Goal: Transaction & Acquisition: Purchase product/service

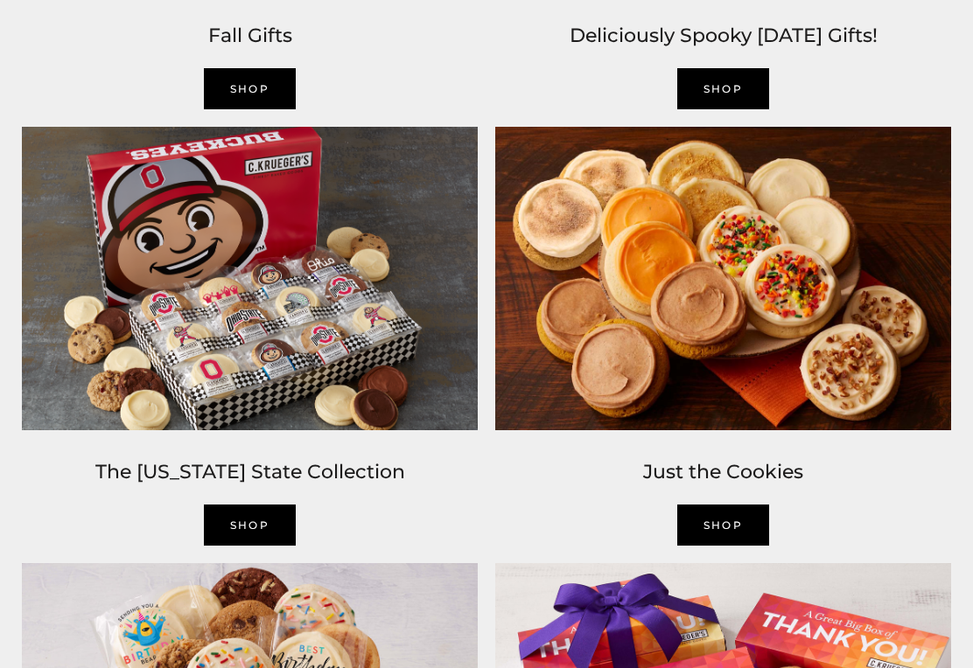
scroll to position [1417, 0]
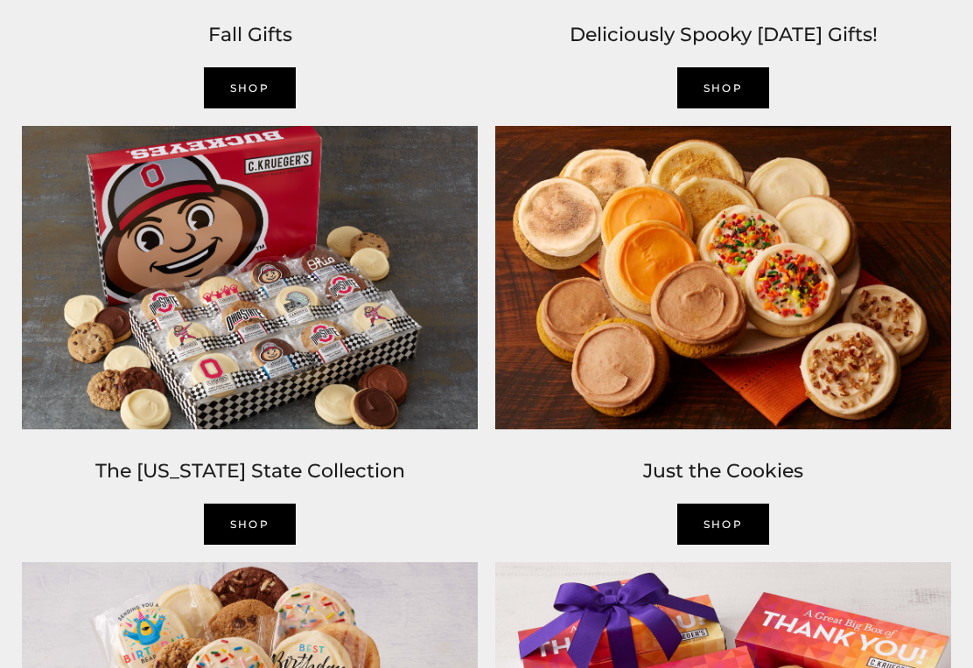
click at [816, 304] on img at bounding box center [722, 278] width 473 height 321
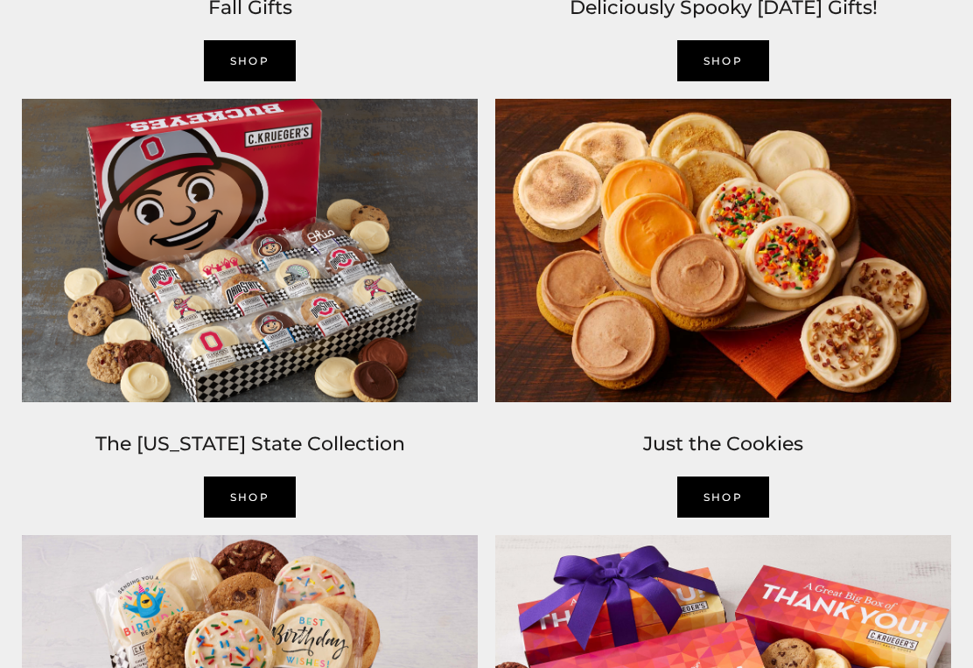
click at [847, 272] on img at bounding box center [722, 250] width 473 height 321
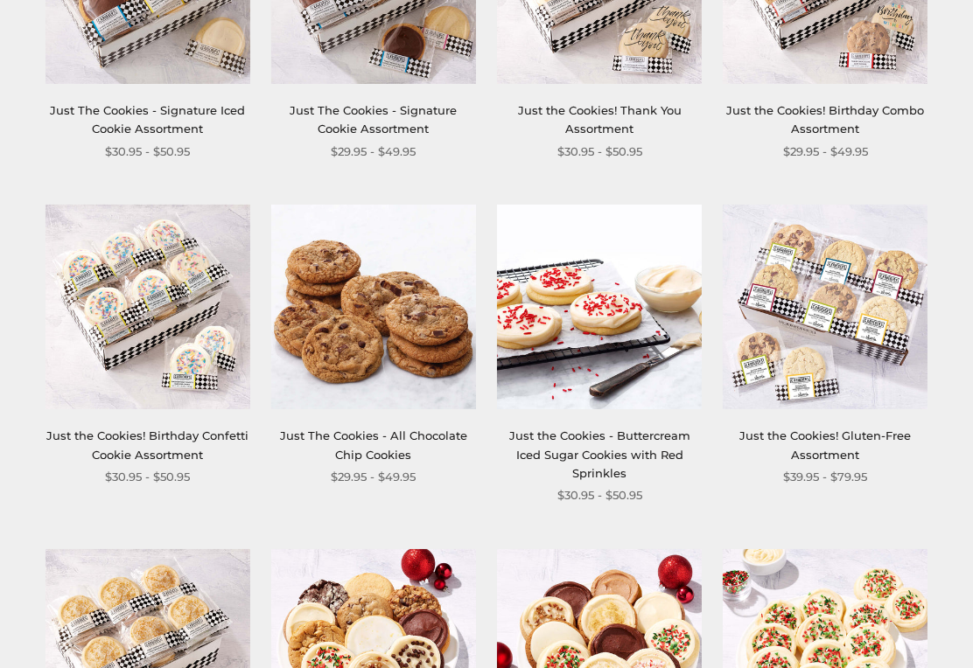
scroll to position [1123, 0]
click at [346, 296] on img at bounding box center [373, 307] width 205 height 205
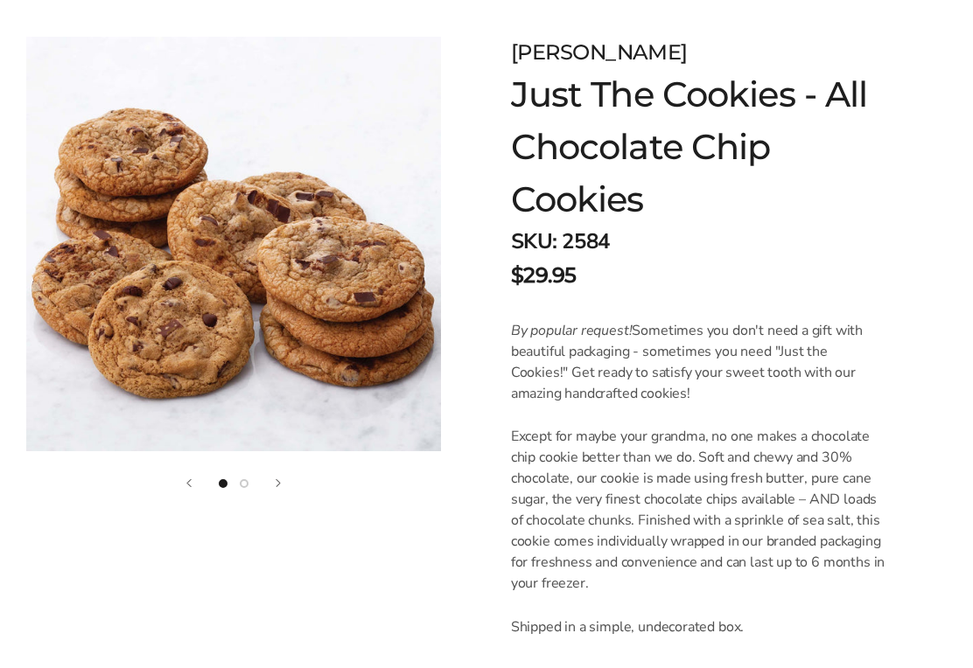
scroll to position [196, 0]
